Goal: Information Seeking & Learning: Learn about a topic

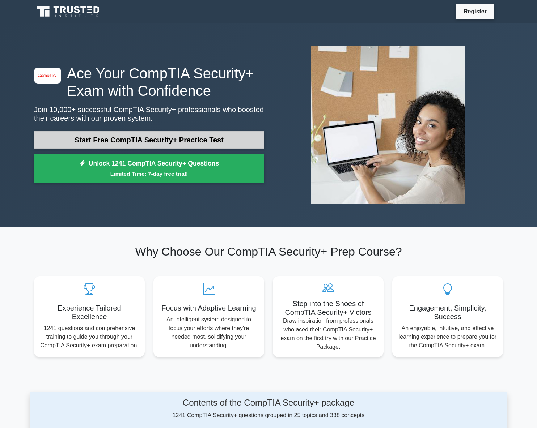
click at [160, 140] on link "Start Free CompTIA Security+ Practice Test" at bounding box center [149, 139] width 230 height 17
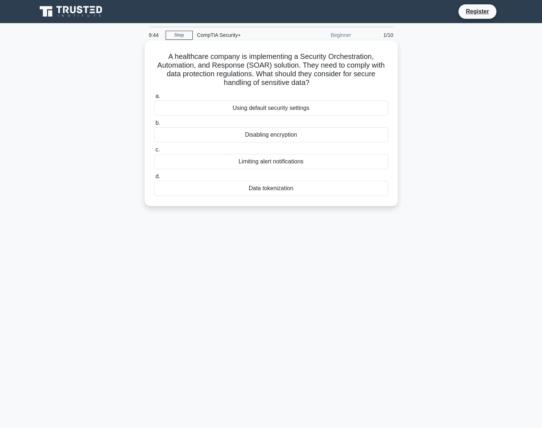
click at [269, 189] on div "Data tokenization" at bounding box center [271, 188] width 234 height 15
click at [154, 179] on input "d. Data tokenization" at bounding box center [154, 176] width 0 height 5
click at [269, 108] on div "Role-based access control (RBAC)" at bounding box center [271, 108] width 234 height 15
click at [154, 99] on input "a. Role-based access control (RBAC)" at bounding box center [154, 96] width 0 height 5
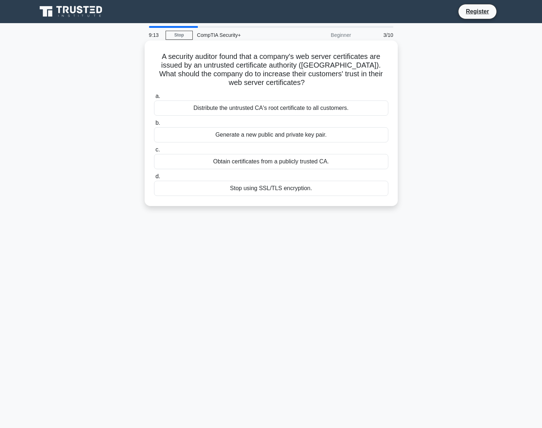
click at [260, 162] on div "Obtain certificates from a publicly trusted CA." at bounding box center [271, 161] width 234 height 15
click at [154, 152] on input "c. Obtain certificates from a publicly trusted CA." at bounding box center [154, 150] width 0 height 5
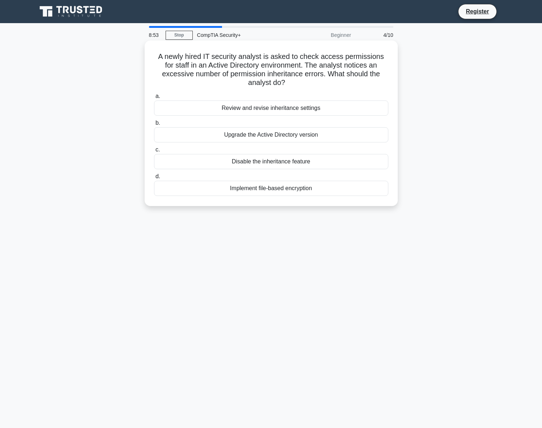
click at [286, 110] on div "Review and revise inheritance settings" at bounding box center [271, 108] width 234 height 15
click at [154, 99] on input "a. Review and revise inheritance settings" at bounding box center [154, 96] width 0 height 5
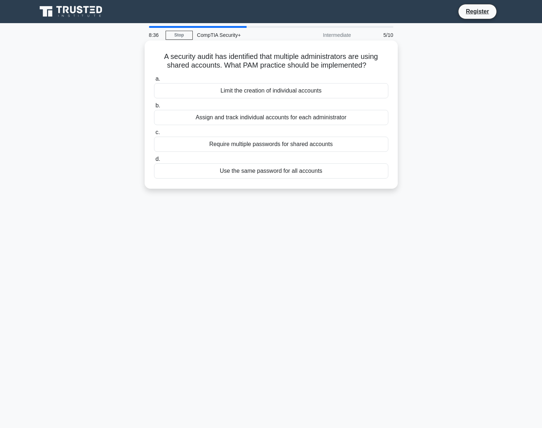
click at [269, 116] on div "Assign and track individual accounts for each administrator" at bounding box center [271, 117] width 234 height 15
click at [154, 108] on input "b. Assign and track individual accounts for each administrator" at bounding box center [154, 105] width 0 height 5
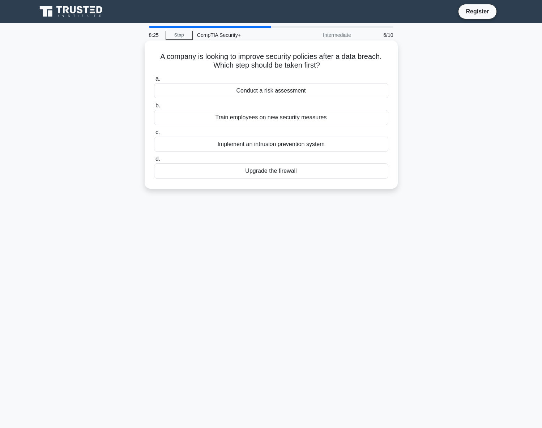
click at [291, 90] on div "Conduct a risk assessment" at bounding box center [271, 90] width 234 height 15
click at [154, 81] on input "a. Conduct a risk assessment" at bounding box center [154, 79] width 0 height 5
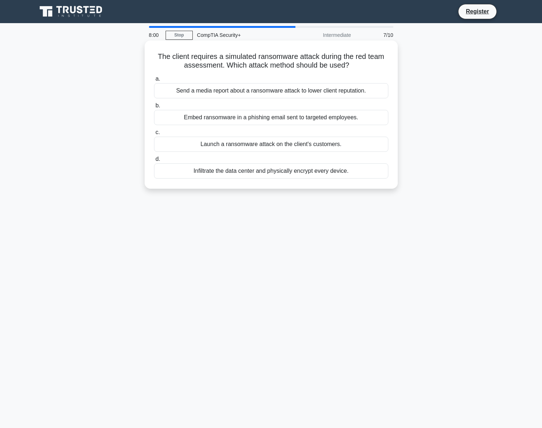
click at [244, 119] on div "Embed ransomware in a phishing email sent to targeted employees." at bounding box center [271, 117] width 234 height 15
click at [154, 108] on input "b. Embed ransomware in a phishing email sent to targeted employees." at bounding box center [154, 105] width 0 height 5
click at [245, 179] on div "Active-active configuration with load balancing" at bounding box center [271, 170] width 234 height 15
click at [154, 162] on input "d. Active-active configuration with load balancing" at bounding box center [154, 159] width 0 height 5
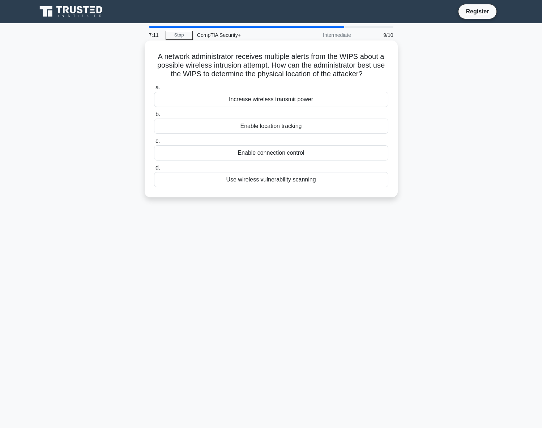
click at [270, 127] on div "Enable location tracking" at bounding box center [271, 126] width 234 height 15
click at [154, 117] on input "b. Enable location tracking" at bounding box center [154, 114] width 0 height 5
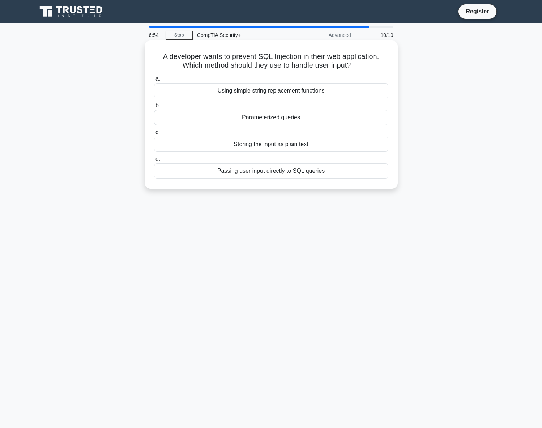
click at [272, 119] on div "Parameterized queries" at bounding box center [271, 117] width 234 height 15
click at [154, 108] on input "b. Parameterized queries" at bounding box center [154, 105] width 0 height 5
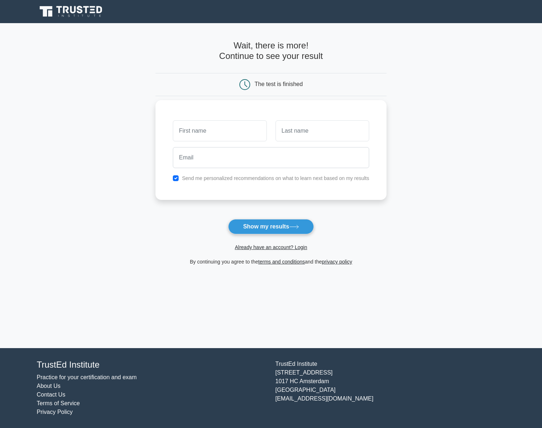
click at [217, 131] on input "text" at bounding box center [220, 130] width 94 height 21
type input "Casey"
click at [303, 129] on input "text" at bounding box center [322, 130] width 94 height 21
type input "Johle"
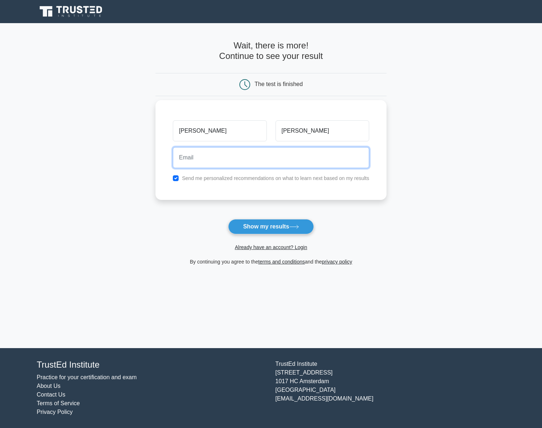
click at [247, 159] on input "email" at bounding box center [271, 157] width 196 height 21
type input "cjohle@outlook.com"
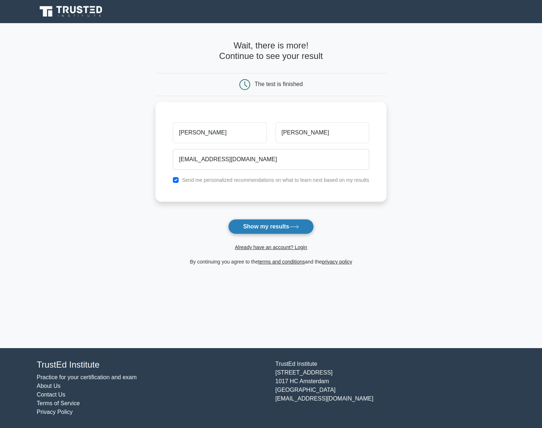
click at [265, 227] on button "Show my results" at bounding box center [270, 226] width 85 height 15
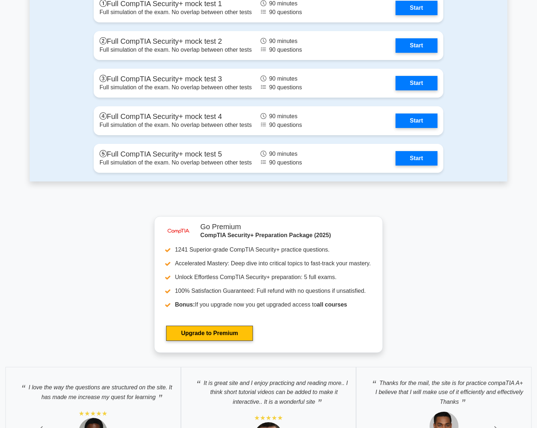
scroll to position [1783, 0]
